Goal: Task Accomplishment & Management: Manage account settings

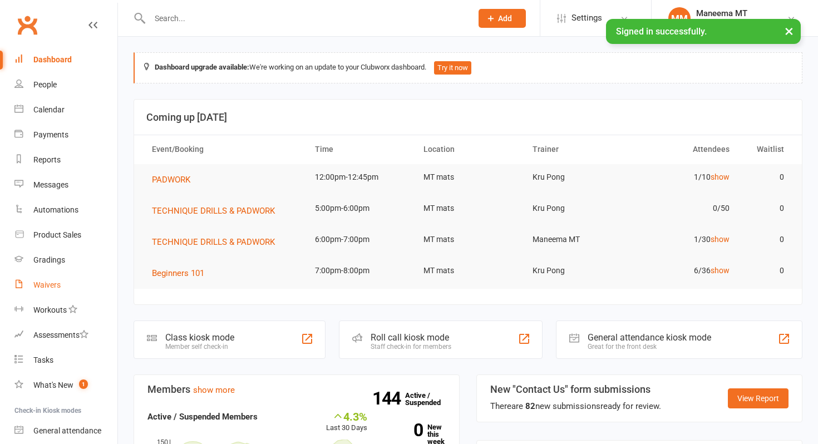
click at [81, 286] on link "Waivers" at bounding box center [65, 285] width 103 height 25
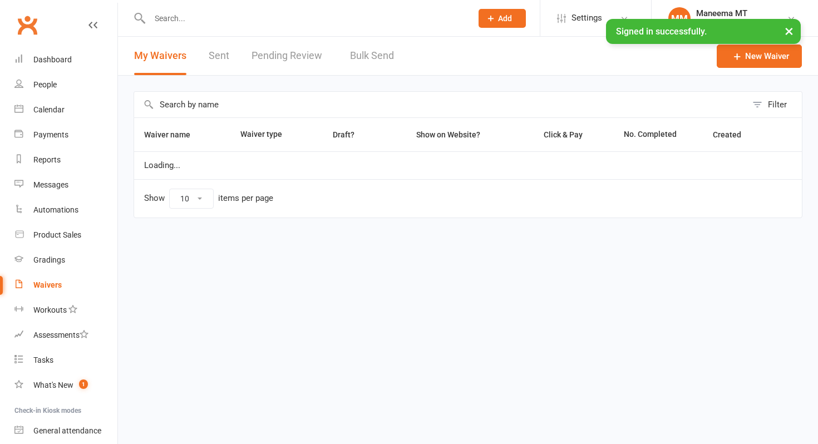
select select "25"
click at [291, 56] on link "Pending Review 1" at bounding box center [292, 56] width 82 height 38
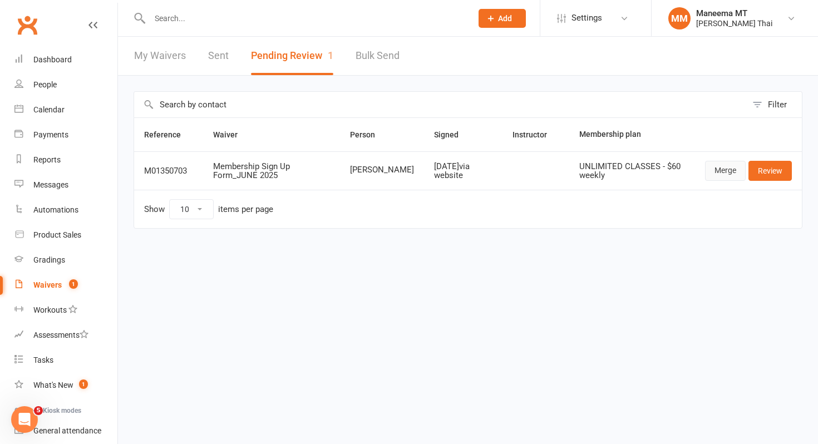
click at [724, 171] on link "Merge" at bounding box center [725, 171] width 41 height 20
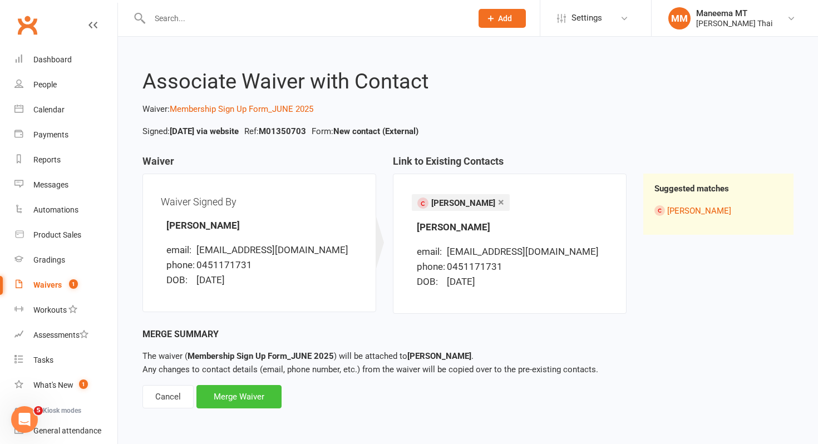
click at [239, 398] on div "Merge Waiver" at bounding box center [238, 396] width 85 height 23
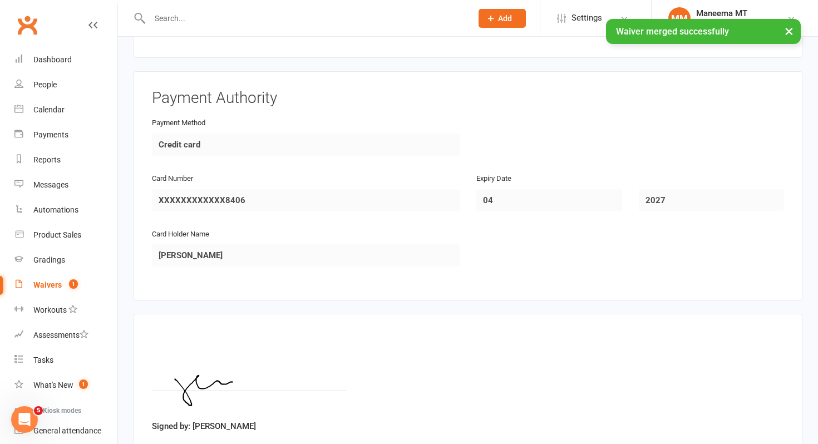
scroll to position [761, 0]
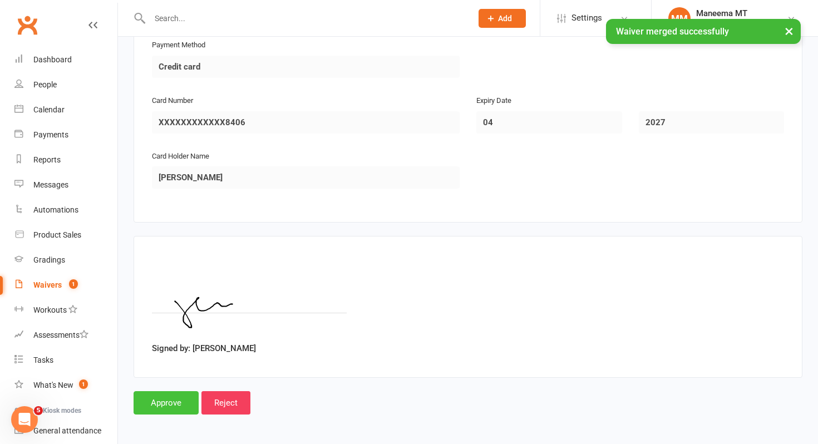
click at [174, 394] on input "Approve" at bounding box center [165, 402] width 65 height 23
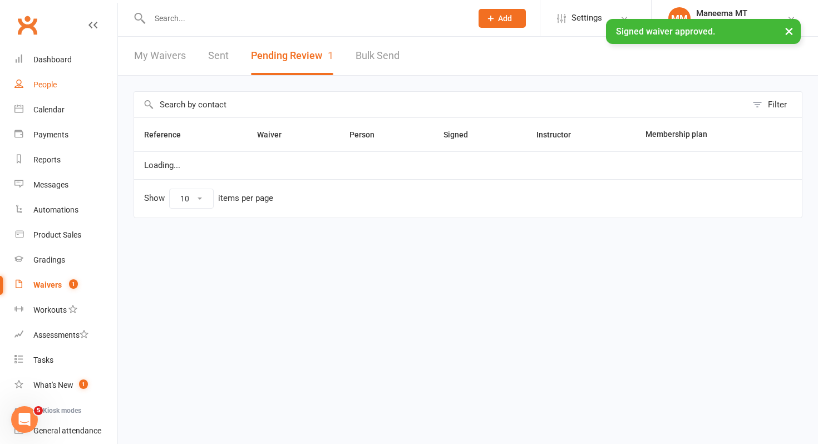
click at [60, 93] on link "People" at bounding box center [65, 84] width 103 height 25
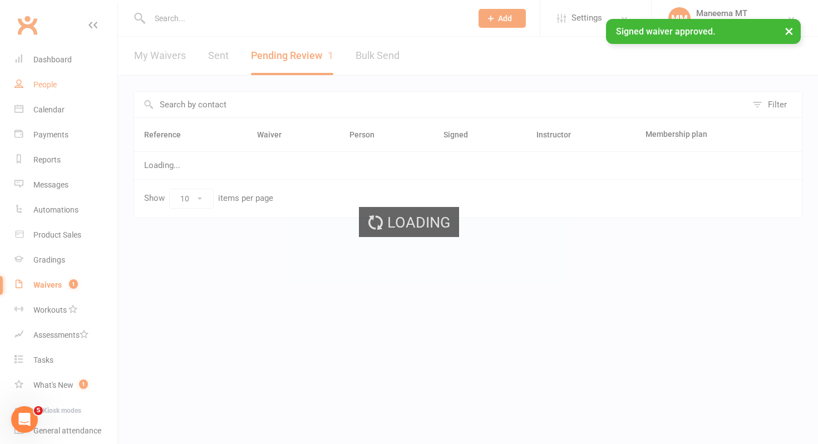
select select "100"
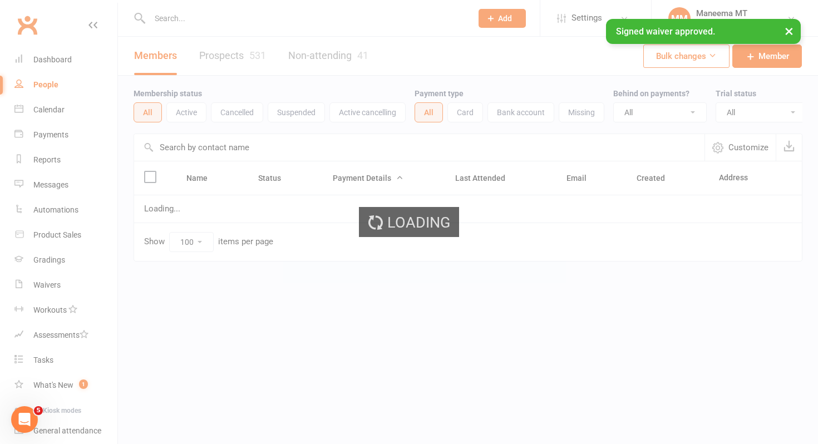
click at [155, 19] on div "× Signed waiver approved." at bounding box center [401, 19] width 803 height 0
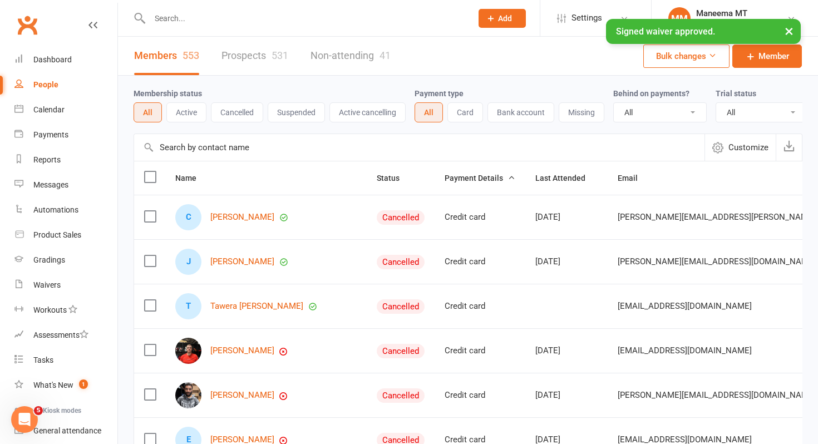
click at [170, 19] on div "× Signed waiver approved." at bounding box center [401, 19] width 803 height 0
click at [176, 16] on input "text" at bounding box center [305, 19] width 318 height 16
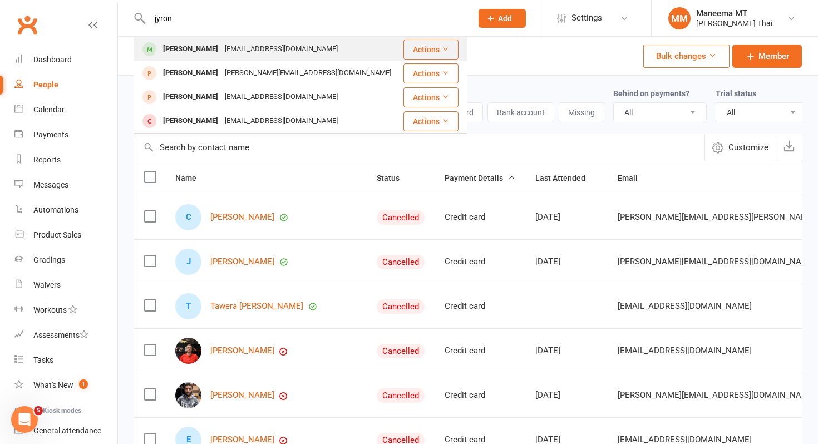
type input "jyron"
click at [179, 42] on div "[PERSON_NAME]" at bounding box center [191, 49] width 62 height 16
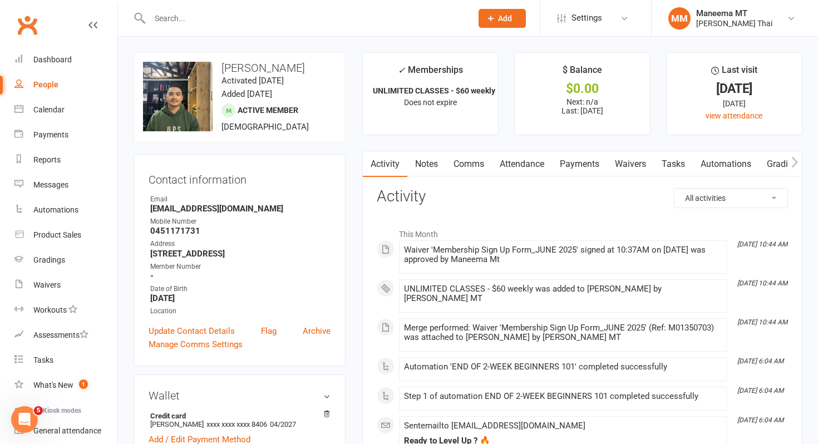
click at [578, 164] on link "Payments" at bounding box center [579, 164] width 55 height 26
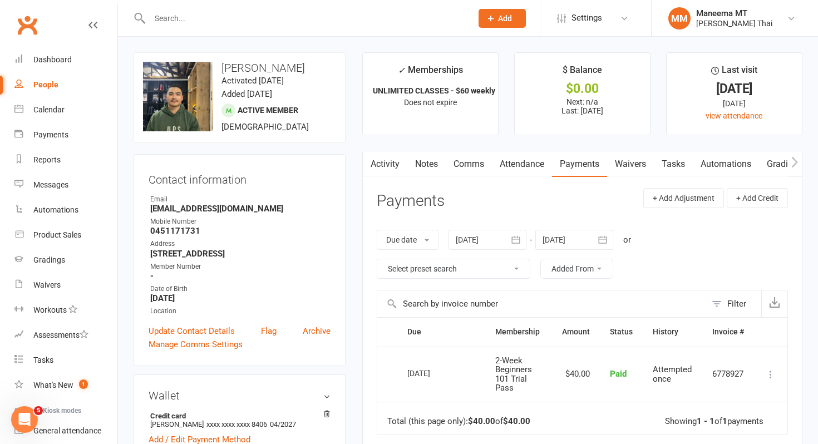
scroll to position [120, 0]
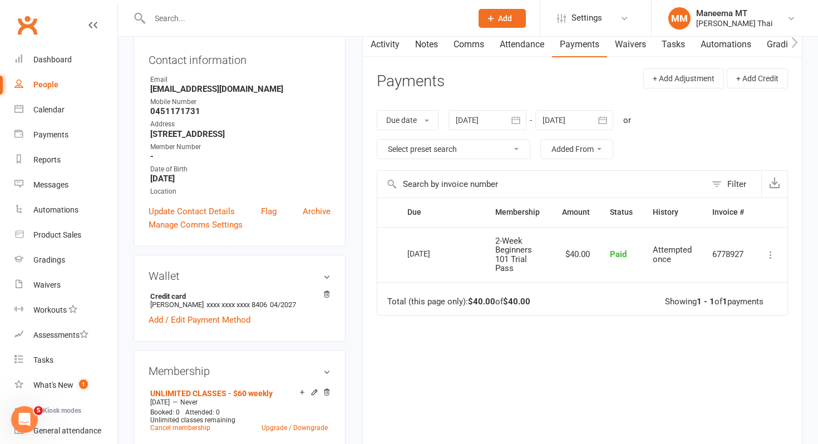
click at [510, 121] on button "button" at bounding box center [516, 120] width 20 height 20
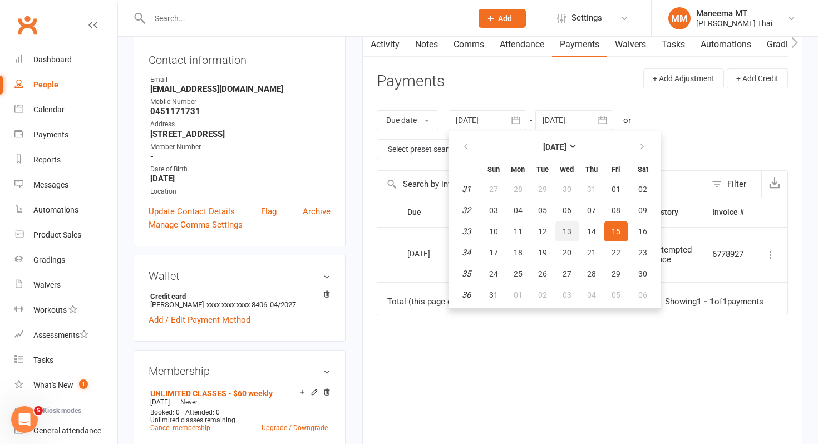
click at [575, 223] on button "13" at bounding box center [566, 231] width 23 height 20
type input "[DATE]"
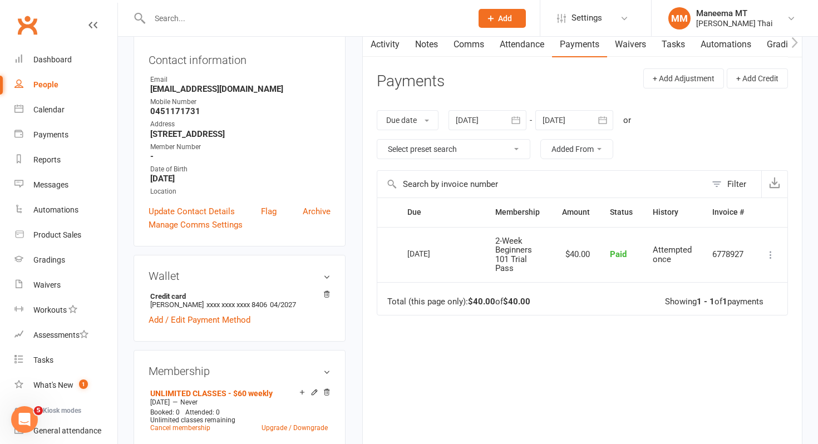
click at [567, 117] on div at bounding box center [574, 120] width 78 height 20
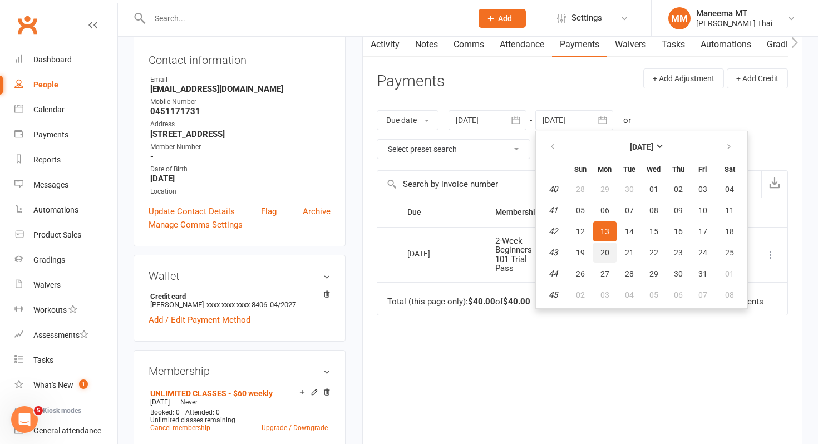
click at [611, 251] on button "20" at bounding box center [604, 253] width 23 height 20
type input "[DATE]"
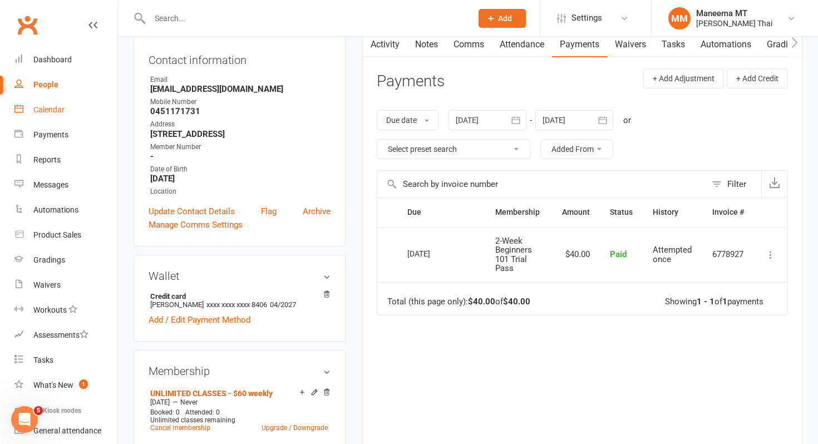
click at [51, 110] on div "Calendar" at bounding box center [48, 109] width 31 height 9
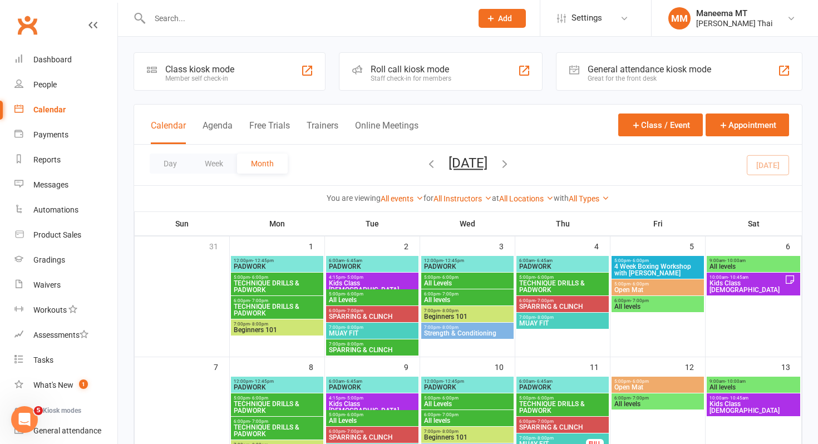
click at [51, 88] on div "People" at bounding box center [44, 84] width 23 height 9
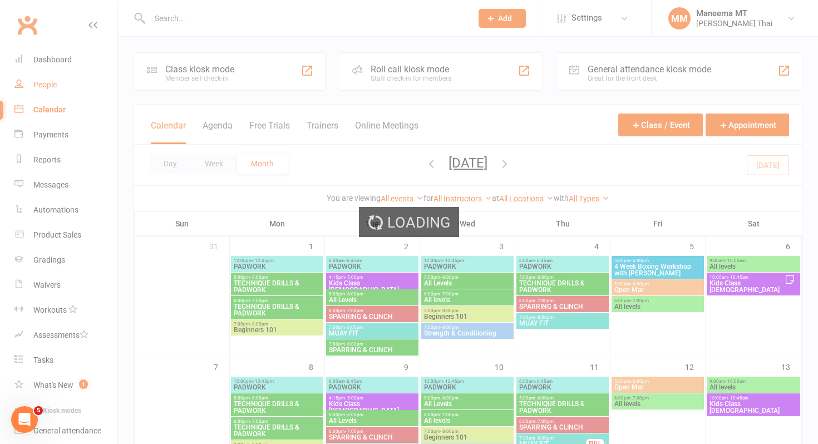
select select "100"
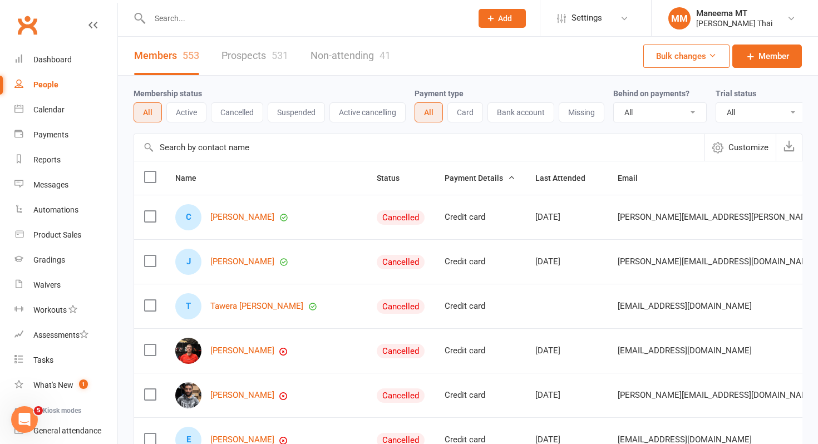
click at [167, 20] on input "text" at bounding box center [305, 19] width 318 height 16
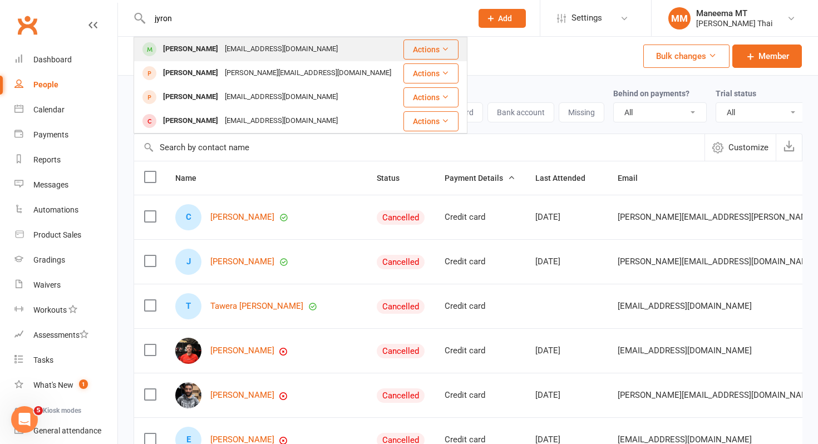
type input "jyron"
click at [170, 51] on div "[PERSON_NAME]" at bounding box center [191, 49] width 62 height 16
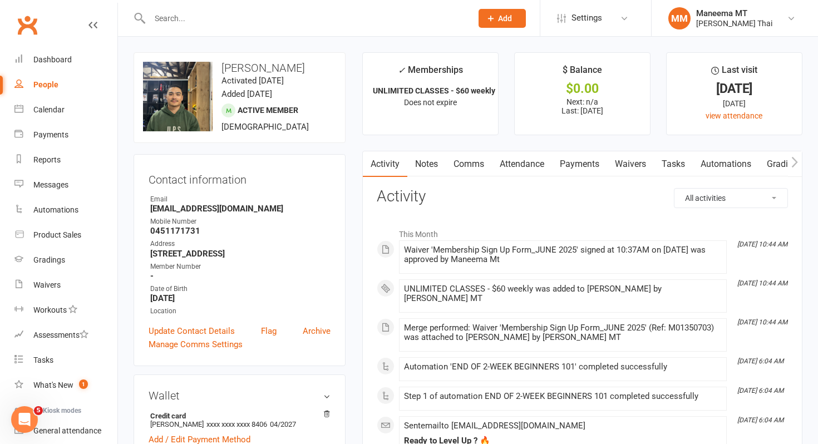
click at [575, 163] on link "Payments" at bounding box center [579, 164] width 55 height 26
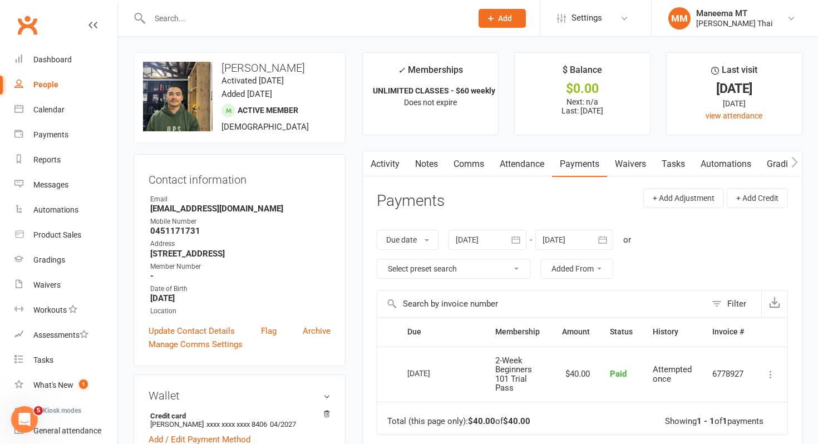
click at [473, 157] on link "Comms" at bounding box center [469, 164] width 46 height 26
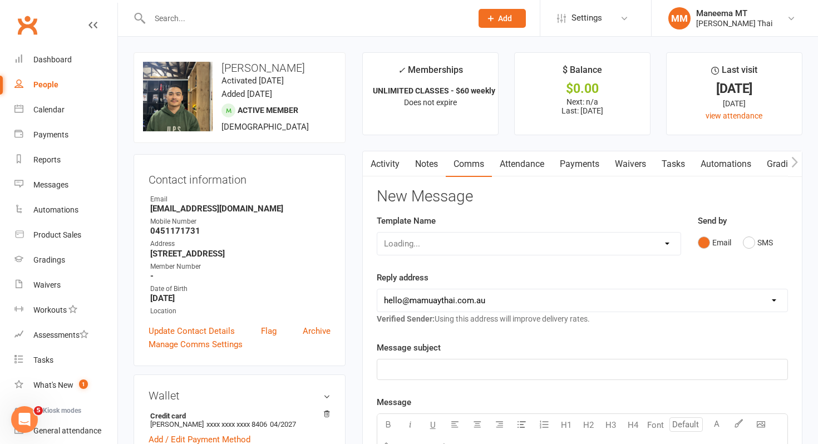
click at [568, 162] on link "Payments" at bounding box center [579, 164] width 55 height 26
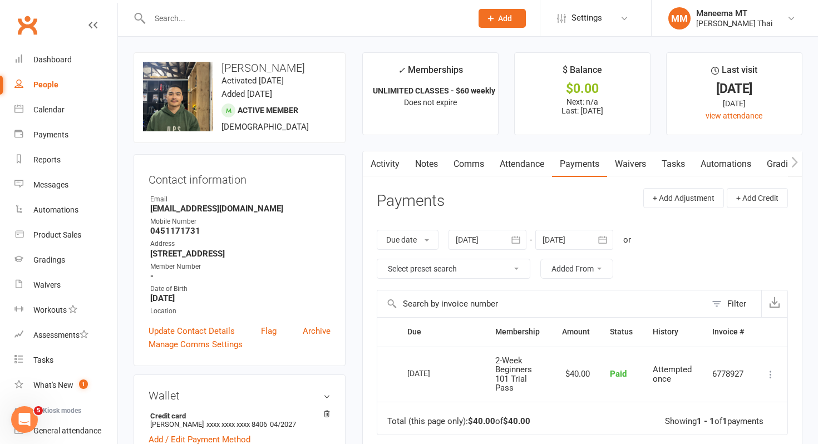
click at [606, 236] on icon "button" at bounding box center [602, 239] width 11 height 11
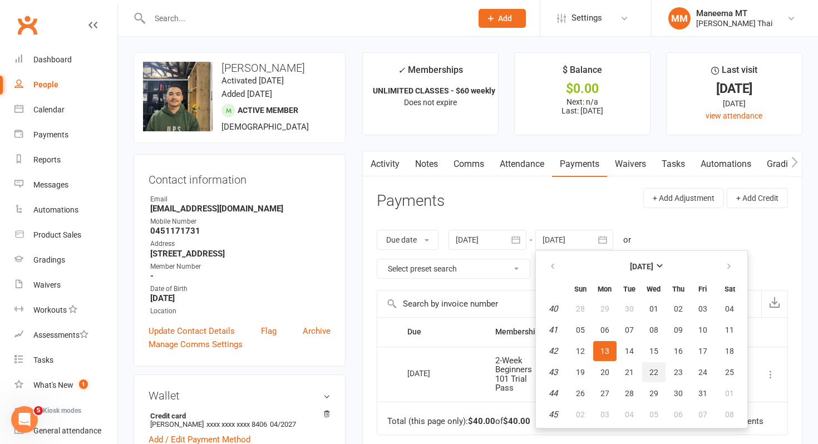
click at [646, 365] on button "22" at bounding box center [653, 372] width 23 height 20
type input "[DATE]"
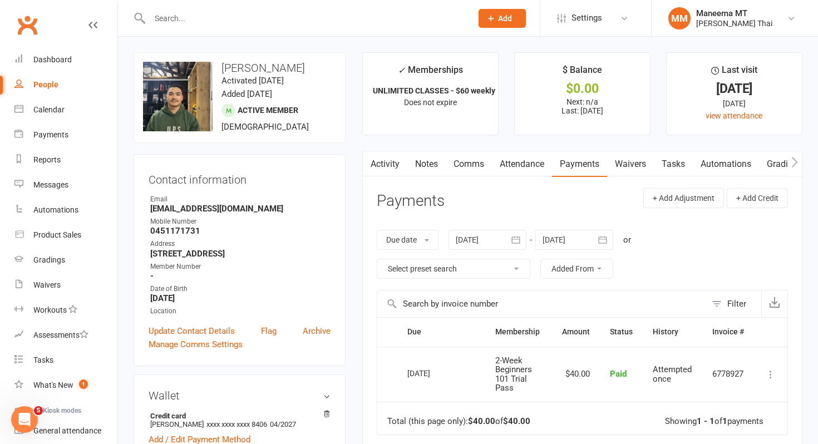
click at [613, 171] on link "Waivers" at bounding box center [630, 164] width 47 height 26
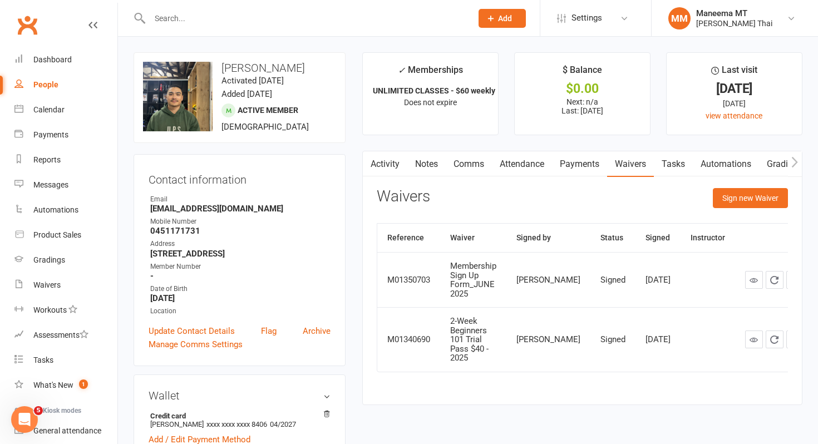
click at [573, 169] on link "Payments" at bounding box center [579, 164] width 55 height 26
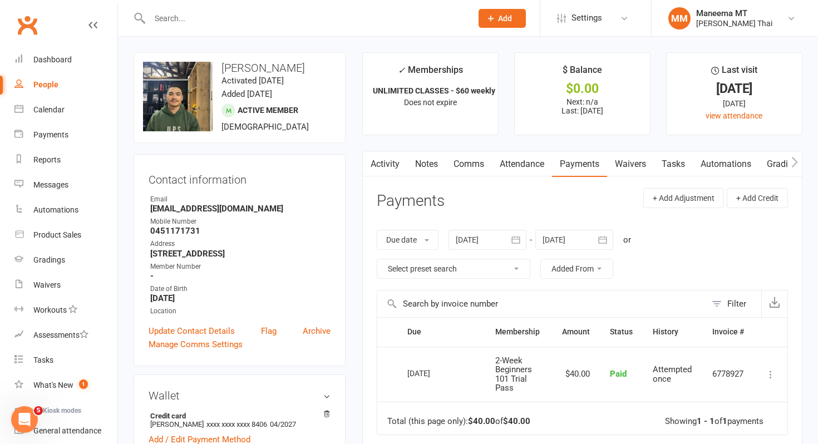
click at [625, 169] on link "Waivers" at bounding box center [630, 164] width 47 height 26
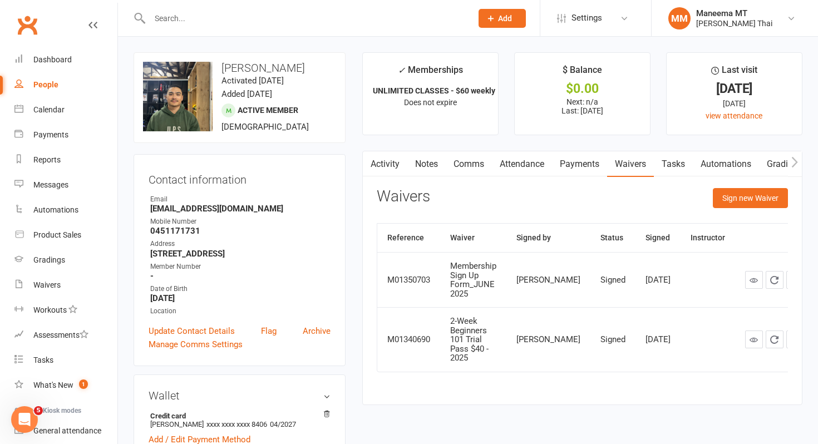
click at [583, 170] on link "Payments" at bounding box center [579, 164] width 55 height 26
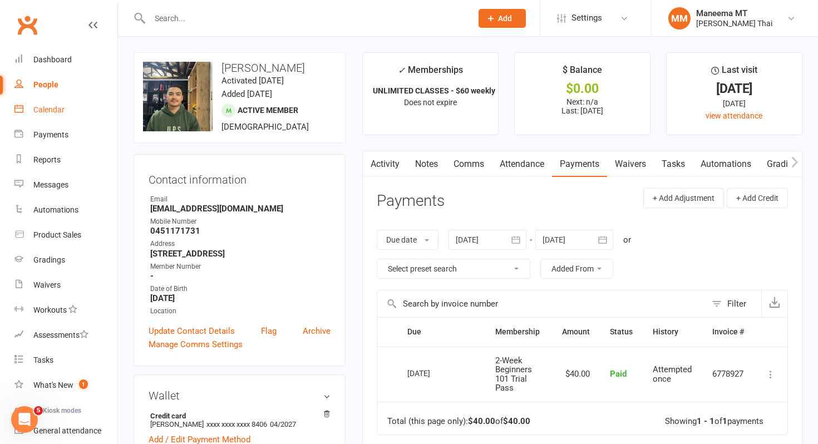
click at [49, 101] on link "Calendar" at bounding box center [65, 109] width 103 height 25
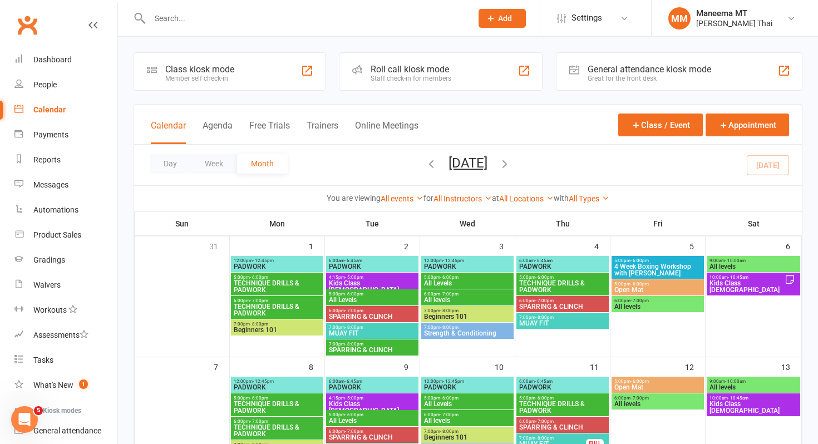
click at [164, 16] on input "text" at bounding box center [305, 19] width 318 height 16
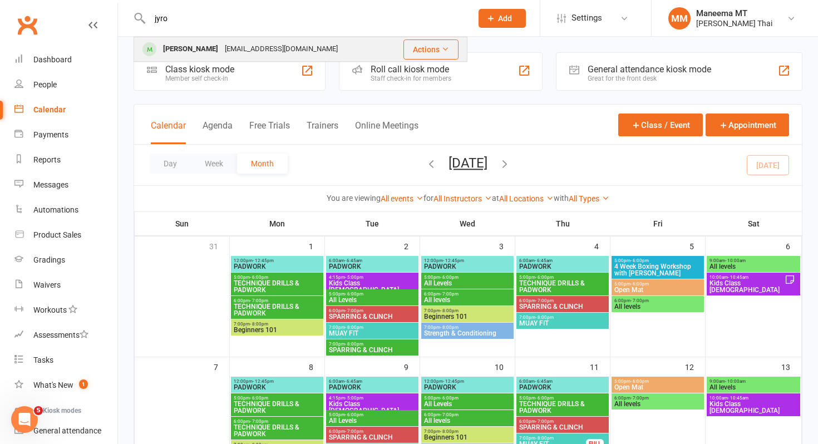
type input "jyro"
click at [171, 46] on div "[PERSON_NAME]" at bounding box center [191, 49] width 62 height 16
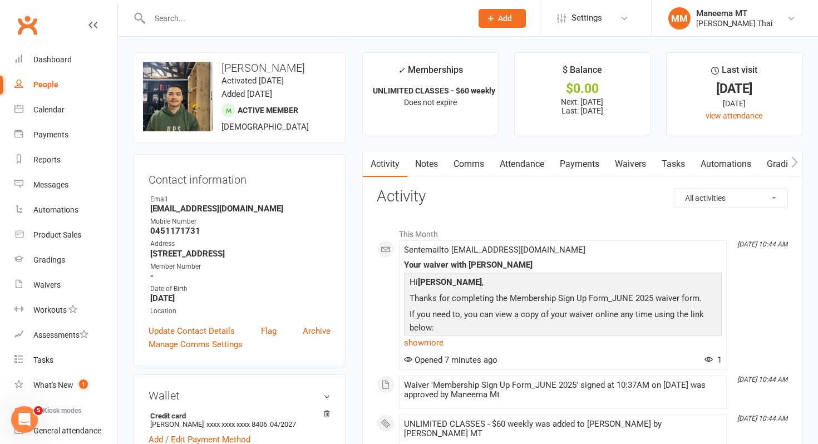
click at [570, 161] on link "Payments" at bounding box center [579, 164] width 55 height 26
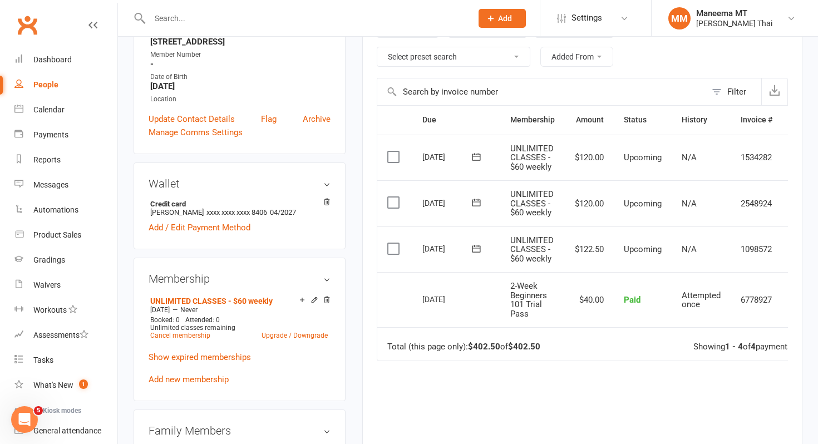
scroll to position [0, 30]
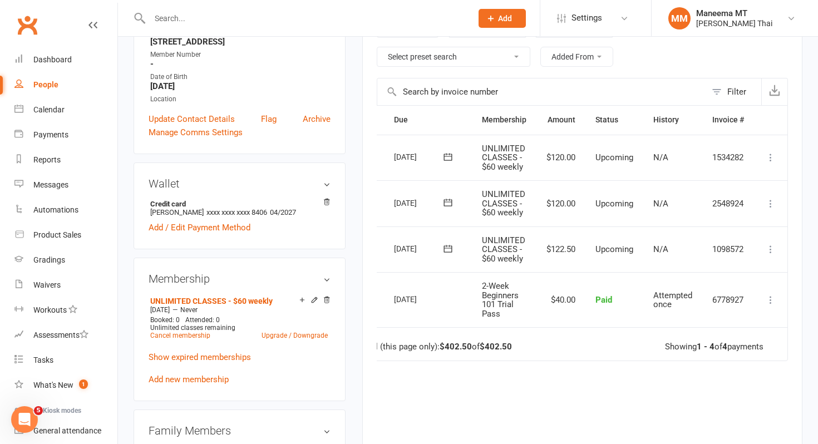
click at [767, 250] on icon at bounding box center [770, 249] width 11 height 11
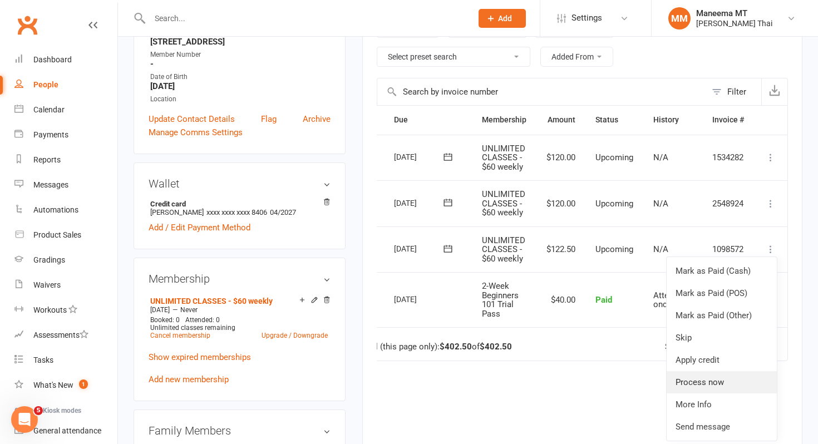
click at [718, 384] on link "Process now" at bounding box center [721, 382] width 110 height 22
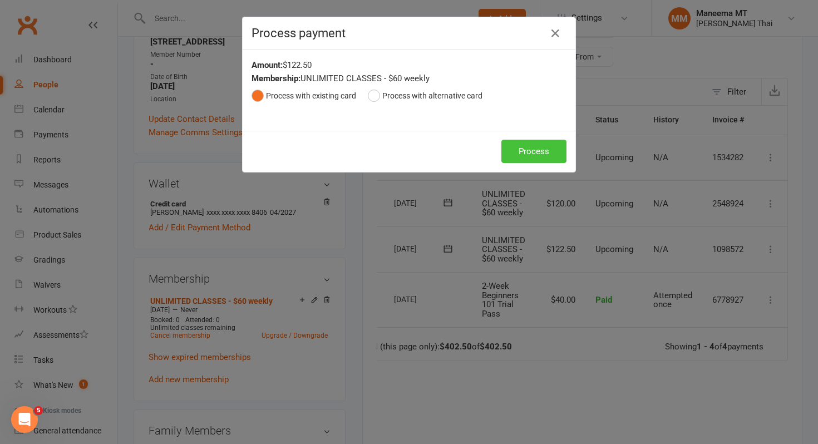
click at [535, 152] on button "Process" at bounding box center [533, 151] width 65 height 23
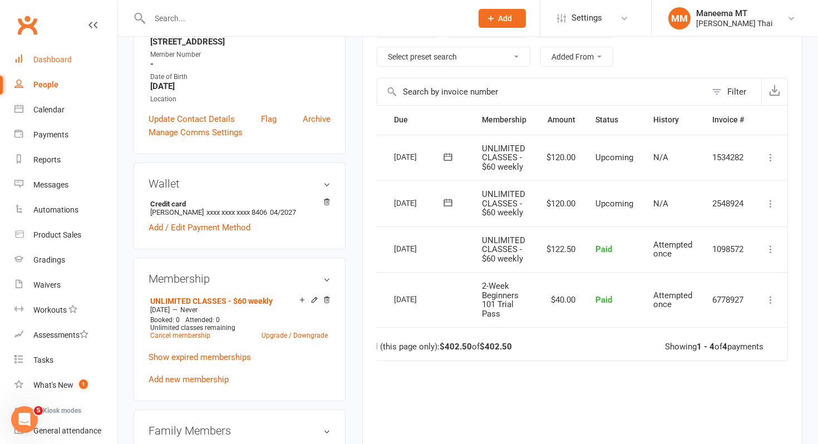
click at [60, 52] on link "Dashboard" at bounding box center [65, 59] width 103 height 25
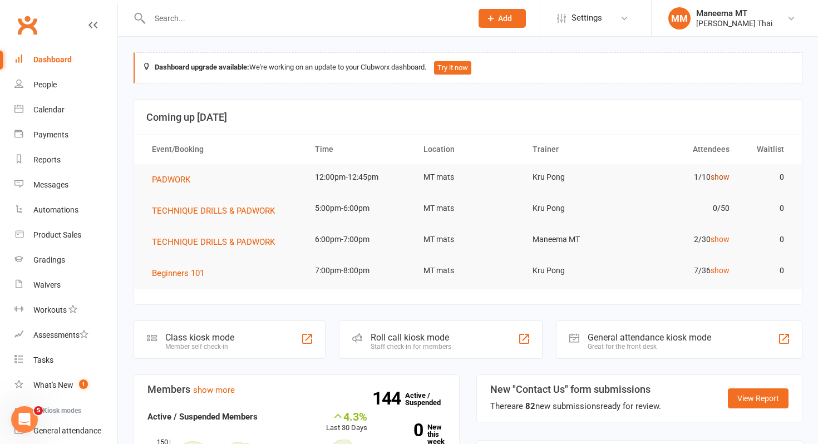
click at [723, 176] on link "show" at bounding box center [719, 176] width 19 height 9
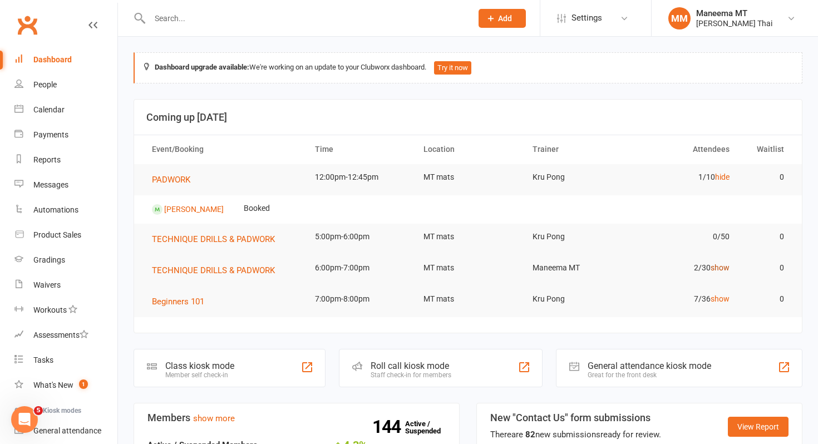
click at [720, 268] on link "show" at bounding box center [719, 267] width 19 height 9
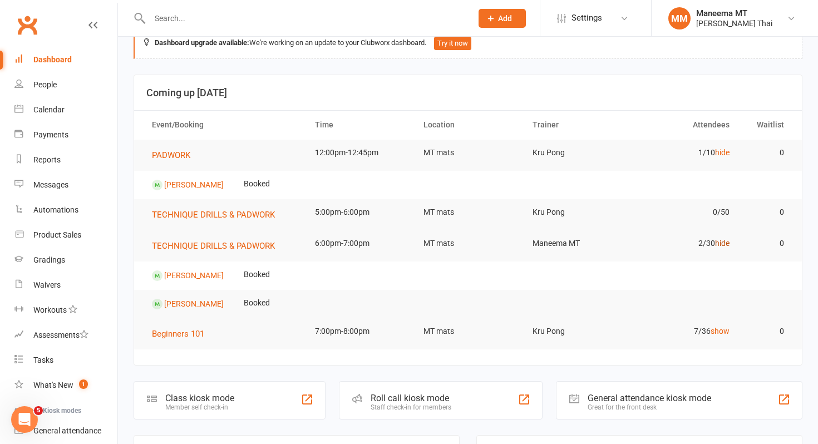
scroll to position [39, 0]
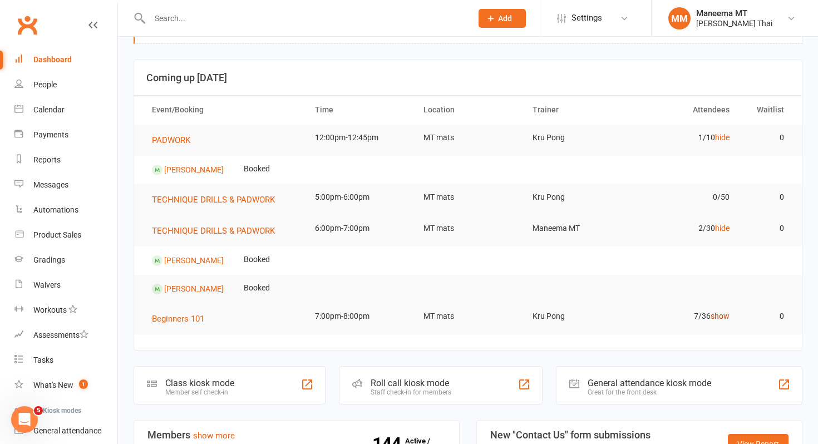
click at [719, 314] on link "show" at bounding box center [719, 315] width 19 height 9
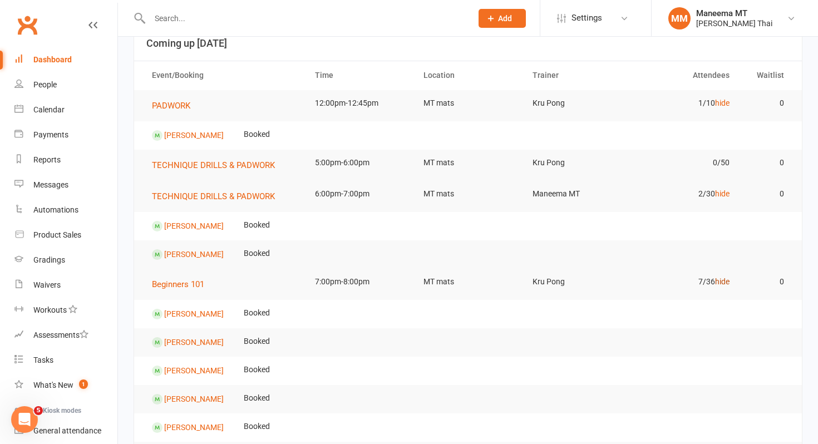
scroll to position [65, 0]
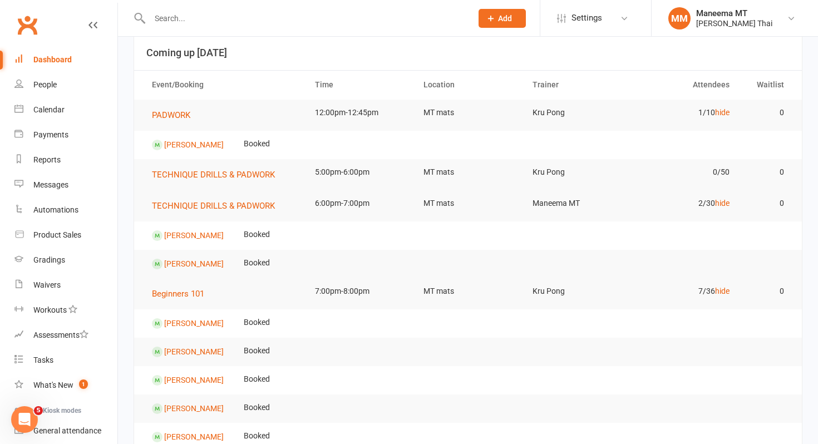
click at [60, 61] on div "Dashboard" at bounding box center [52, 59] width 38 height 9
